Goal: Navigation & Orientation: Find specific page/section

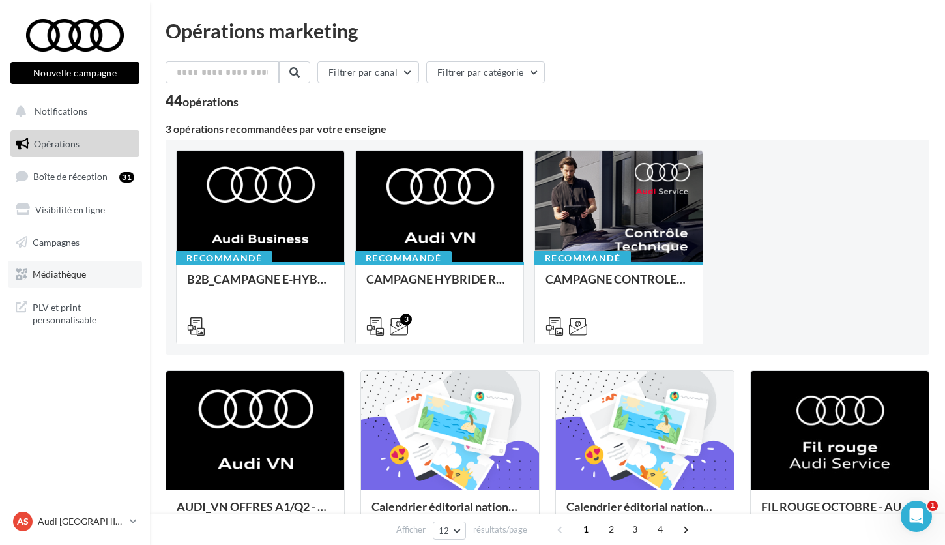
click at [89, 267] on link "Médiathèque" at bounding box center [75, 274] width 134 height 27
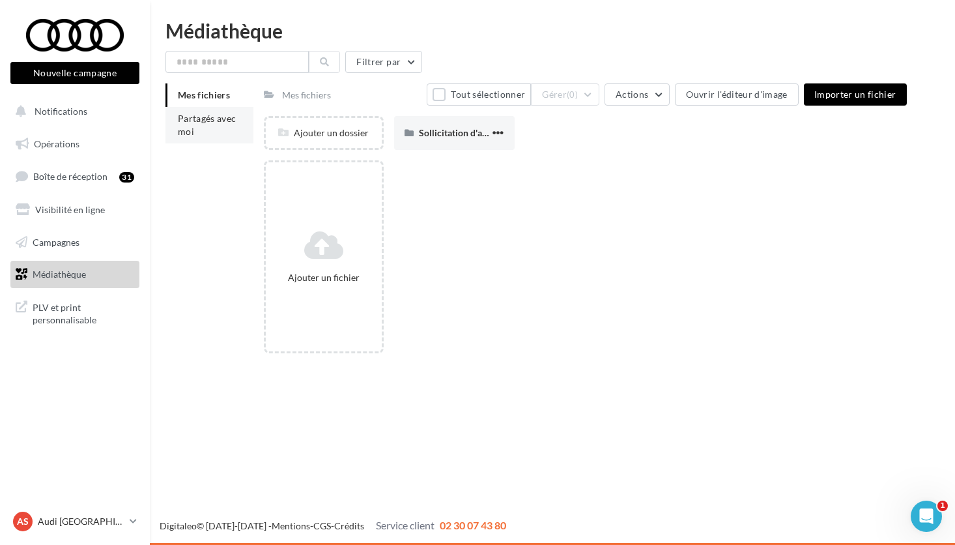
click at [217, 121] on span "Partagés avec moi" at bounding box center [207, 125] width 59 height 24
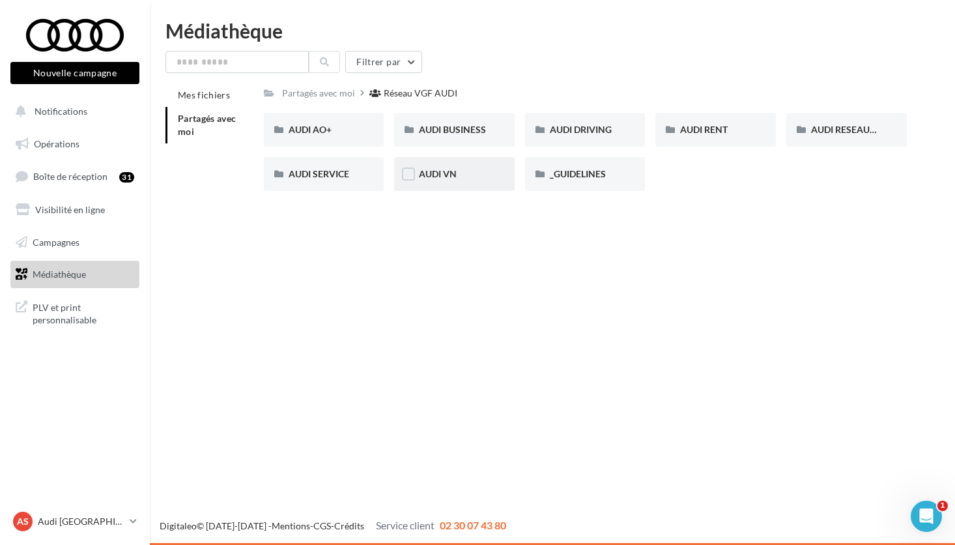
click at [462, 173] on div "AUDI VN" at bounding box center [454, 174] width 71 height 13
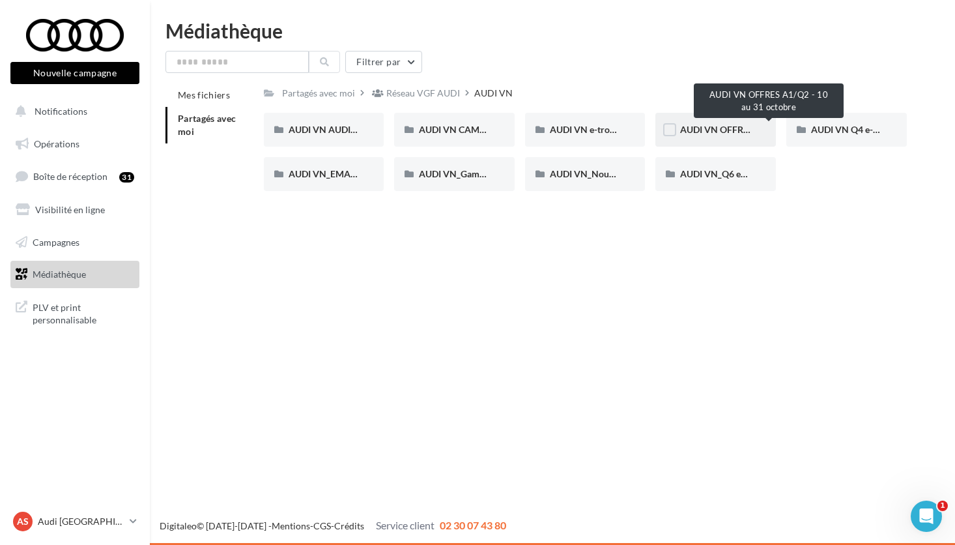
click at [731, 126] on span "AUDI VN OFFRES A1/Q2 - 10 au 31 octobre" at bounding box center [769, 129] width 179 height 11
